Goal: Transaction & Acquisition: Purchase product/service

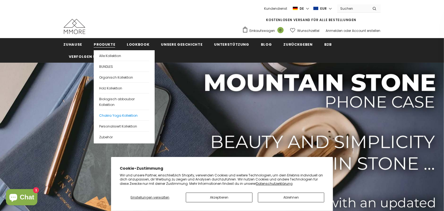
click at [109, 117] on span "Chakra Yoga Kollektion" at bounding box center [118, 115] width 38 height 5
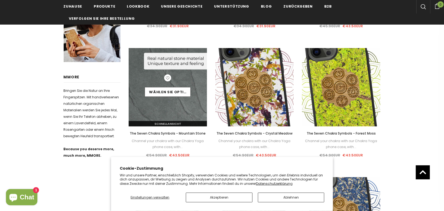
scroll to position [205, 0]
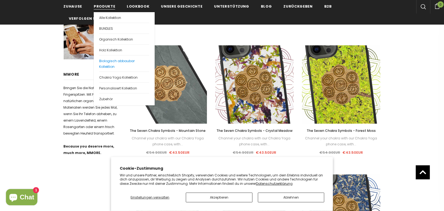
click at [107, 59] on span "Biologisch abbaubar Kollektion" at bounding box center [116, 64] width 35 height 10
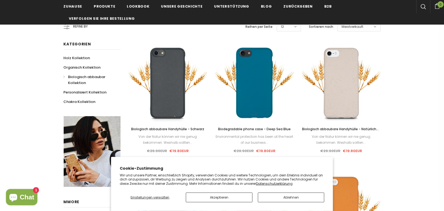
scroll to position [88, 0]
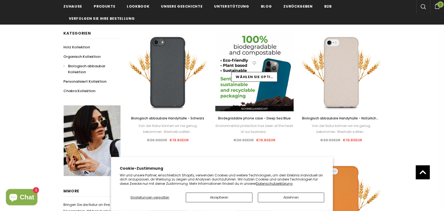
click at [253, 95] on img at bounding box center [254, 72] width 79 height 79
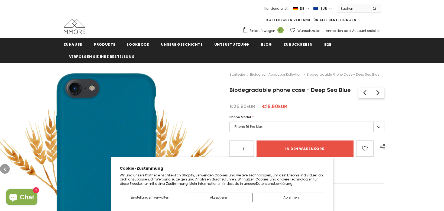
click at [251, 126] on label "iPhone 16 Pro Max" at bounding box center [306, 127] width 155 height 11
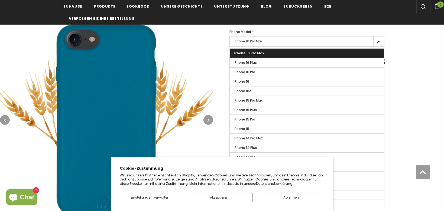
scroll to position [88, 0]
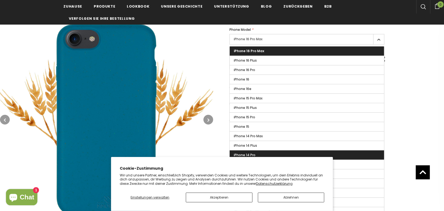
click at [245, 153] on span "iPhone 14 Pro" at bounding box center [245, 155] width 22 height 5
click at [0, 0] on input "iPhone 14 Pro" at bounding box center [0, 0] width 0 height 0
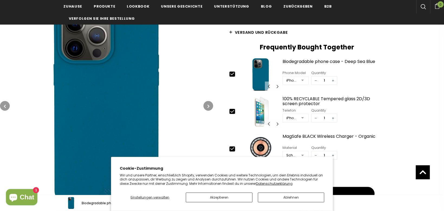
scroll to position [175, 0]
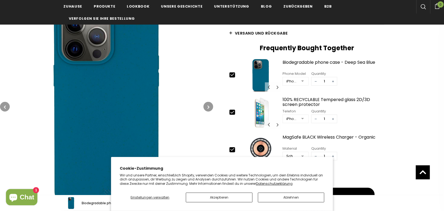
click at [232, 110] on icon at bounding box center [232, 113] width 6 height 6
type input "0"
click at [233, 147] on icon at bounding box center [232, 150] width 6 height 6
type input "0"
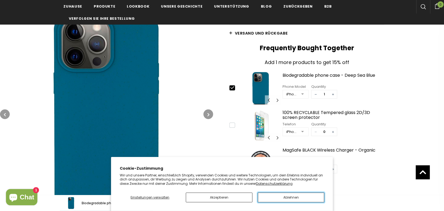
click at [297, 198] on button "Ablehnen" at bounding box center [291, 198] width 67 height 10
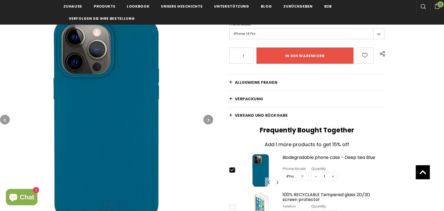
scroll to position [88, 0]
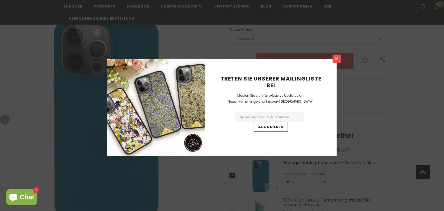
click at [336, 58] on icon at bounding box center [336, 58] width 3 height 3
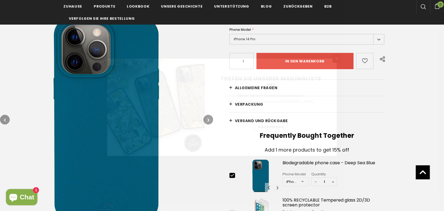
click at [100, 125] on div "Treten Sie unserer Mailingliste bei Melden Sie sich für exklusive Updates an, N…" at bounding box center [222, 105] width 444 height 211
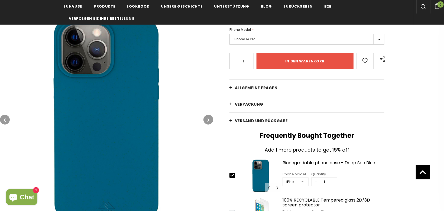
click at [101, 125] on img at bounding box center [106, 120] width 213 height 213
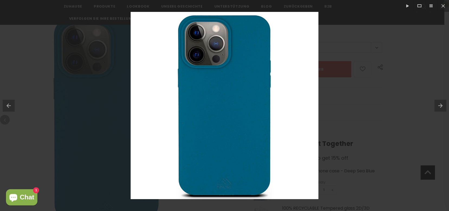
click at [441, 108] on button at bounding box center [441, 105] width 15 height 27
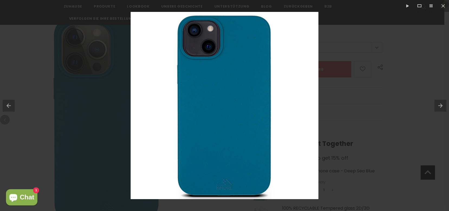
click at [441, 108] on button at bounding box center [441, 105] width 15 height 27
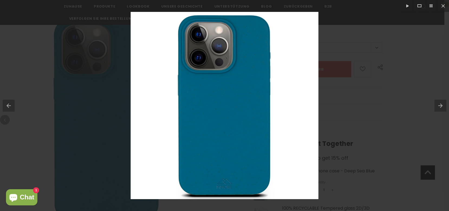
click at [441, 109] on button at bounding box center [441, 105] width 15 height 27
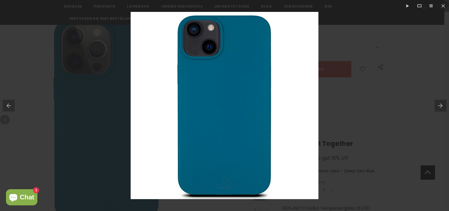
click at [441, 109] on button at bounding box center [441, 105] width 15 height 27
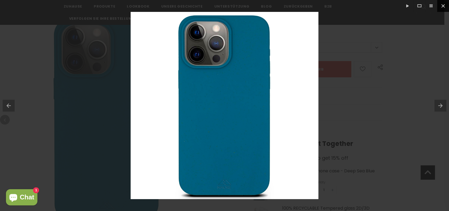
click at [443, 6] on button at bounding box center [443, 6] width 12 height 12
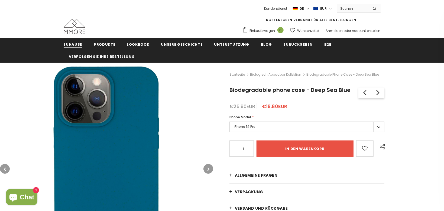
click at [73, 46] on span "Zuhause" at bounding box center [73, 44] width 19 height 5
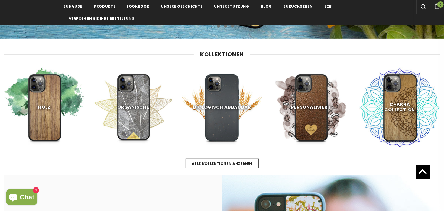
scroll to position [205, 0]
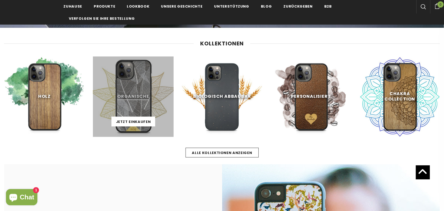
click at [127, 100] on link at bounding box center [133, 97] width 81 height 81
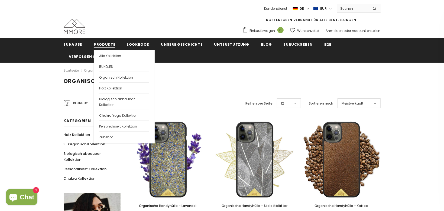
click at [98, 135] on li "Zubehör" at bounding box center [124, 138] width 61 height 12
click at [101, 138] on span "Zubehör" at bounding box center [106, 137] width 14 height 5
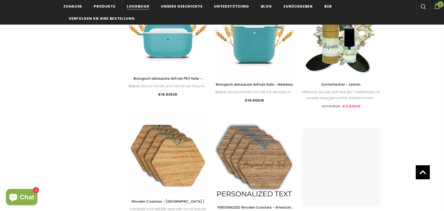
scroll to position [497, 0]
